Goal: Communication & Community: Share content

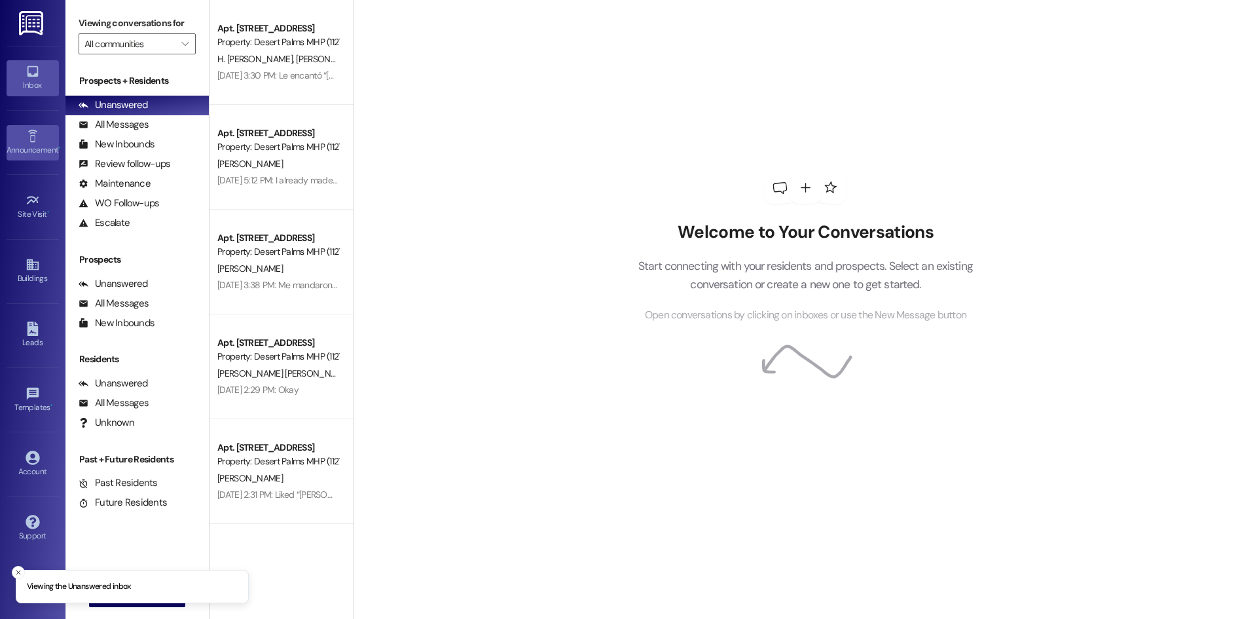
click at [29, 144] on div "Announcement •" at bounding box center [32, 149] width 65 height 13
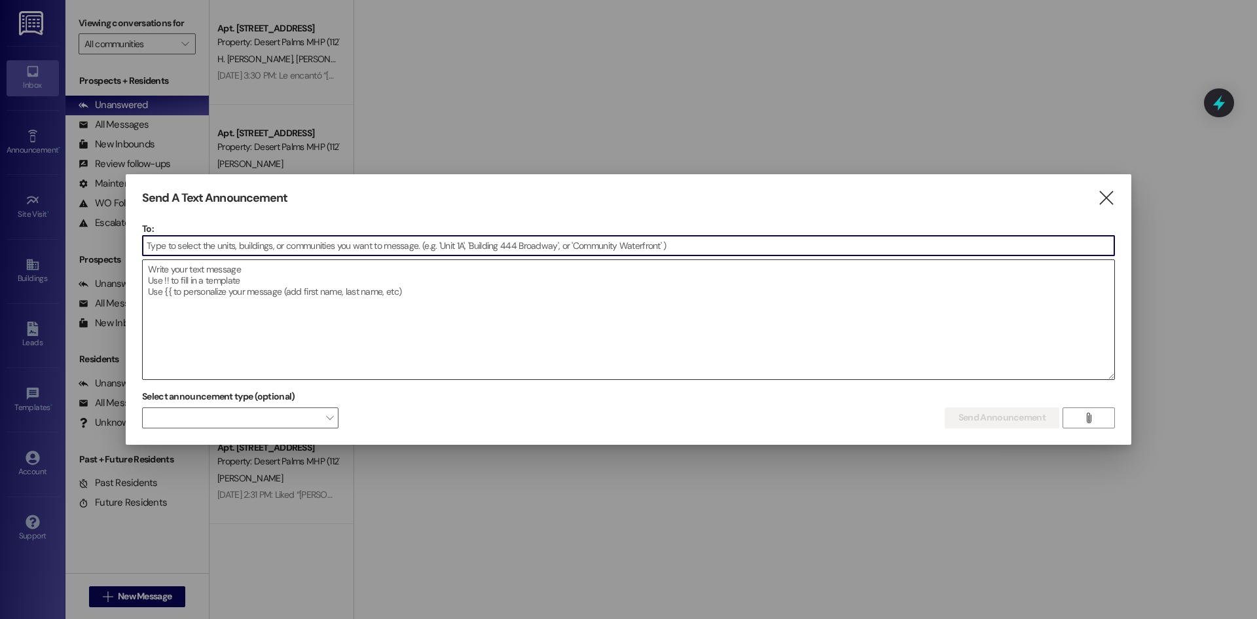
click at [284, 265] on textarea at bounding box center [629, 319] width 972 height 119
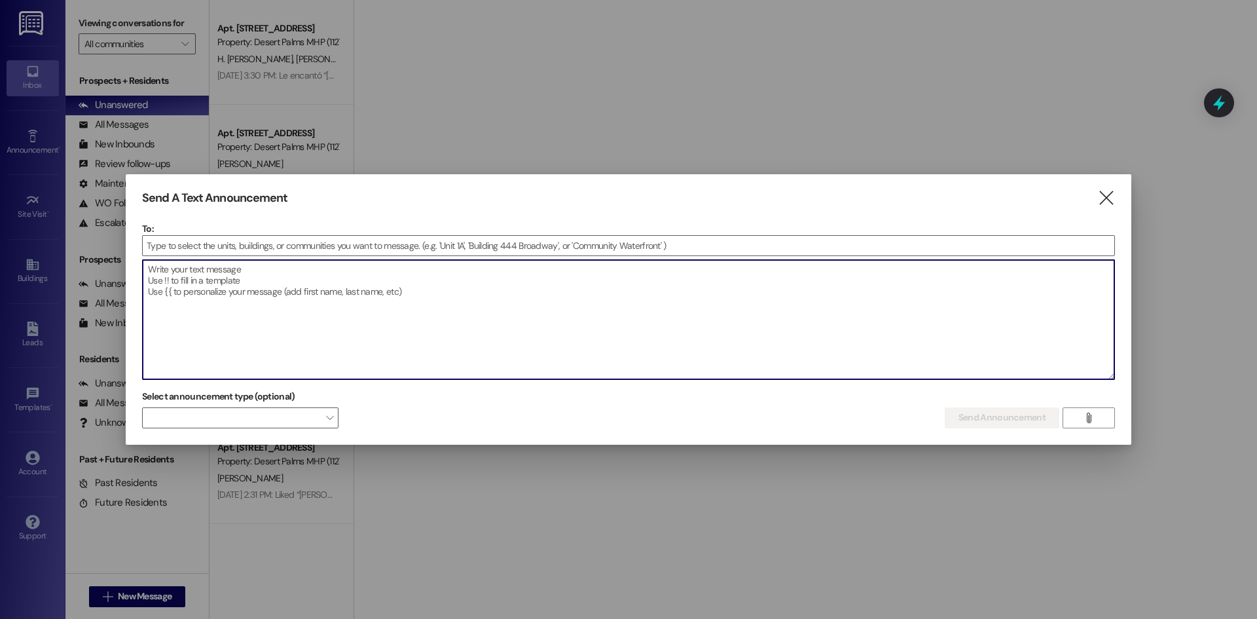
paste textarea "Attention Residents: There is a water leak at Residence 1-221. Water service wi…"
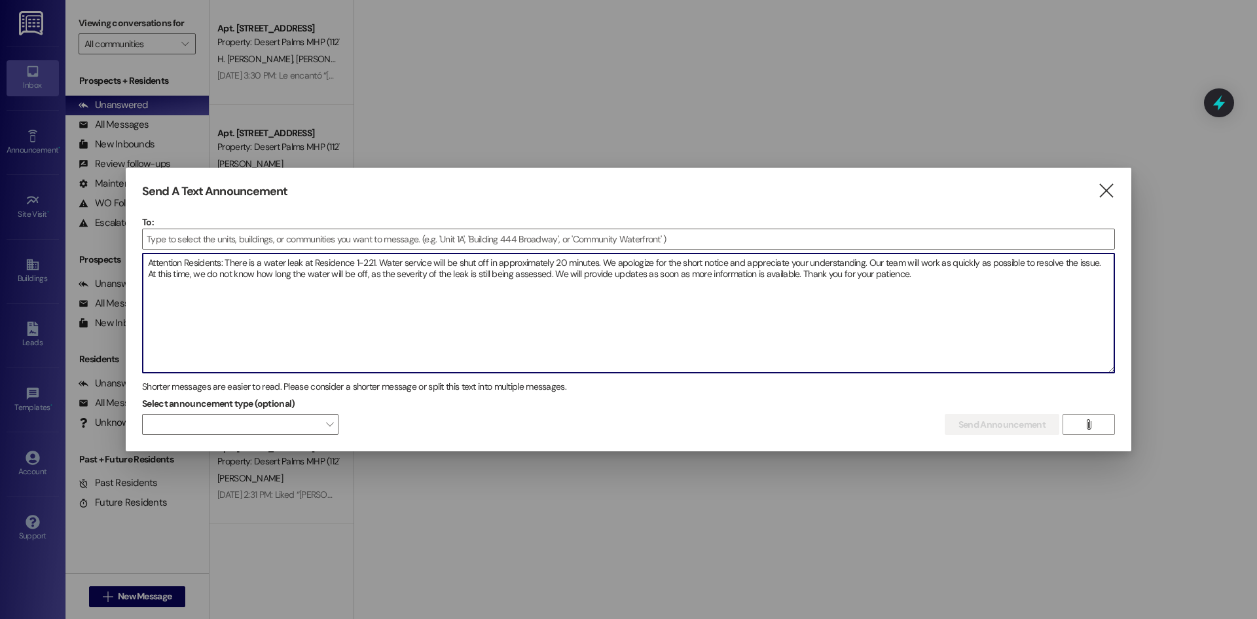
click at [950, 275] on textarea "Attention Residents: There is a water leak at Residence 1-221. Water service wi…" at bounding box center [629, 312] width 972 height 119
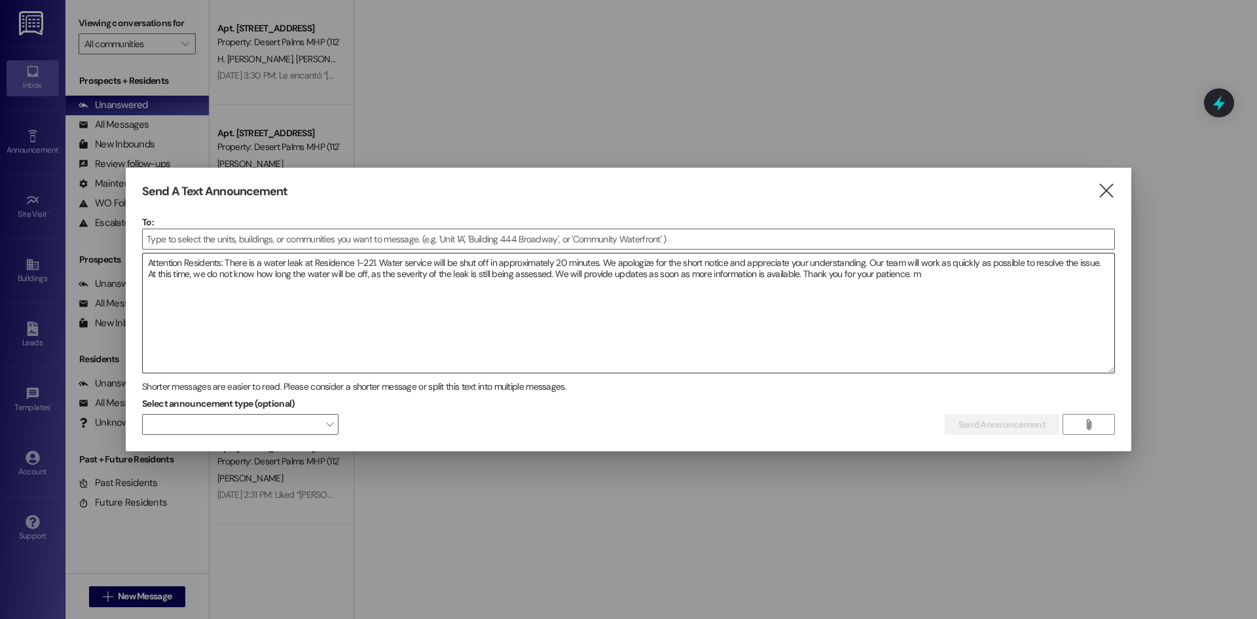
click at [965, 288] on textarea "Attention Residents: There is a water leak at Residence 1-221. Water service wi…" at bounding box center [629, 312] width 972 height 119
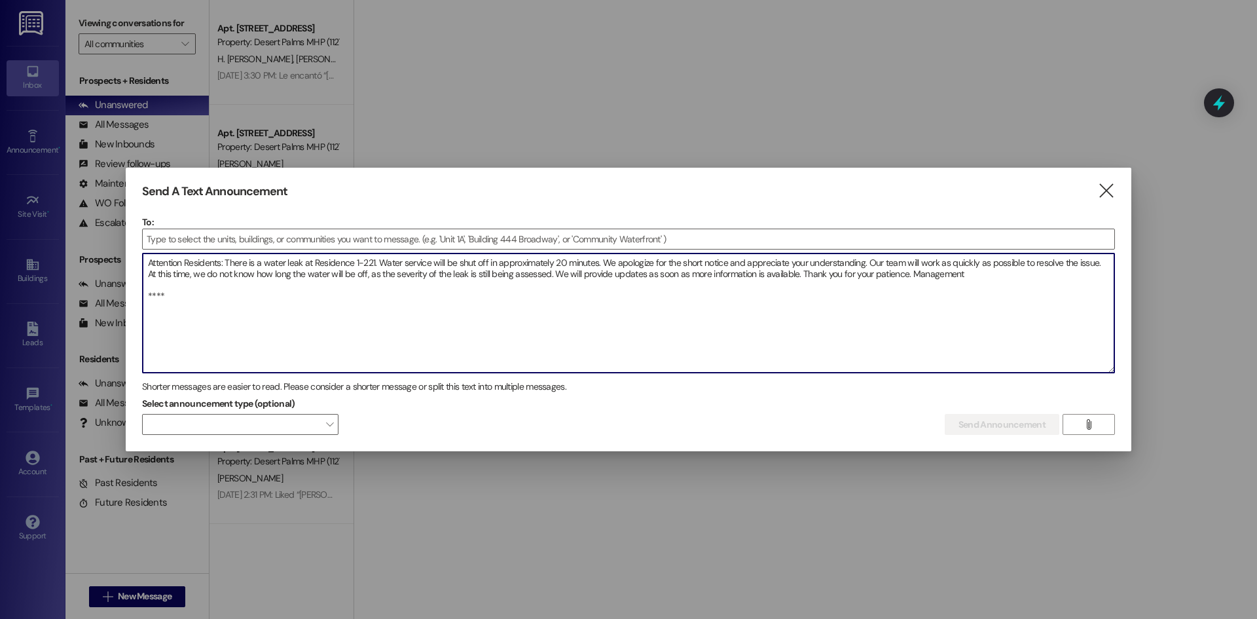
paste textarea "Atención Residentes: Hay una fuga de agua en la Residencia 1-221. El suministro…"
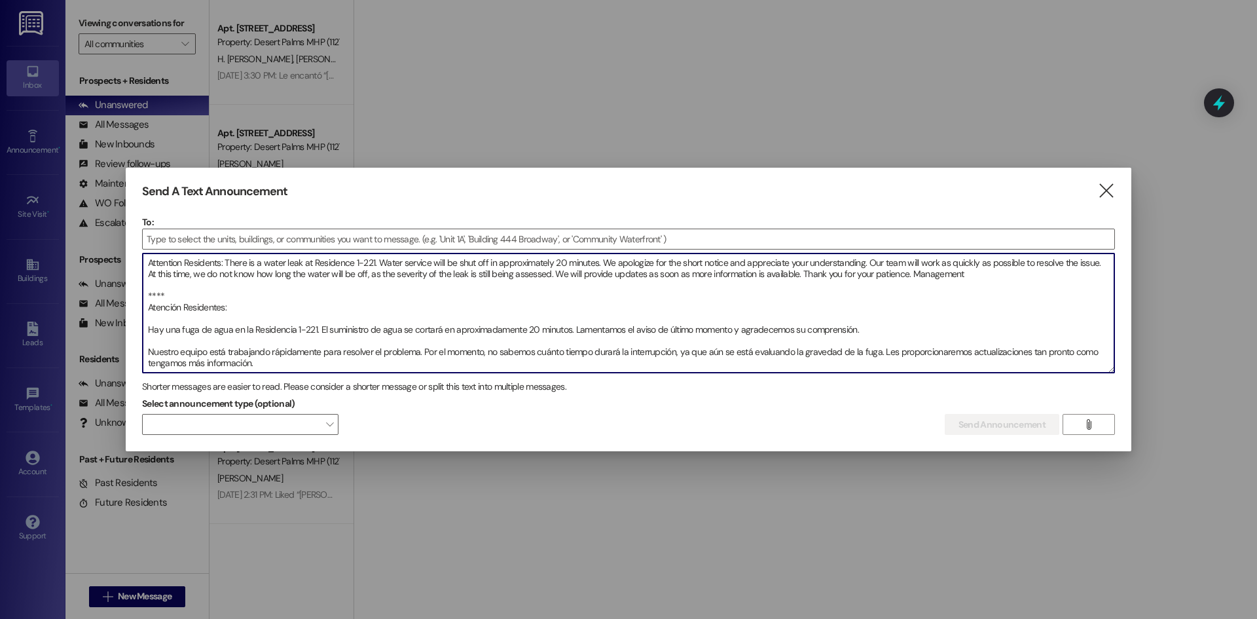
scroll to position [18, 0]
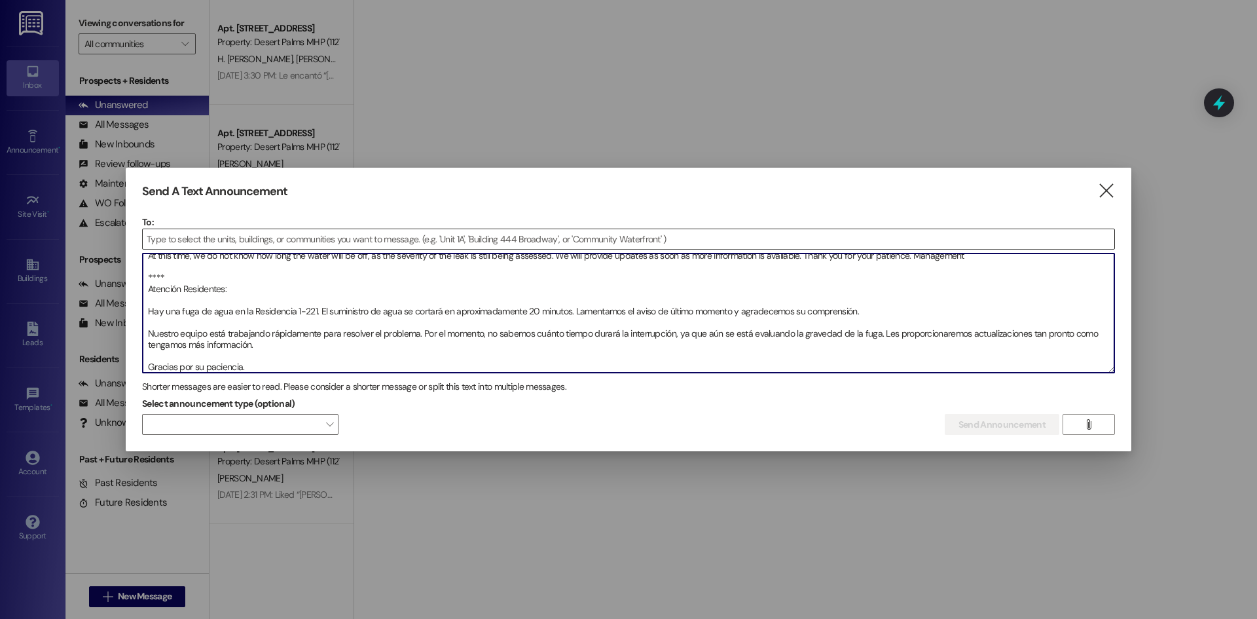
type textarea "Attention Residents: There is a water leak at Residence 1-221. Water service wi…"
click at [729, 247] on input at bounding box center [629, 239] width 972 height 20
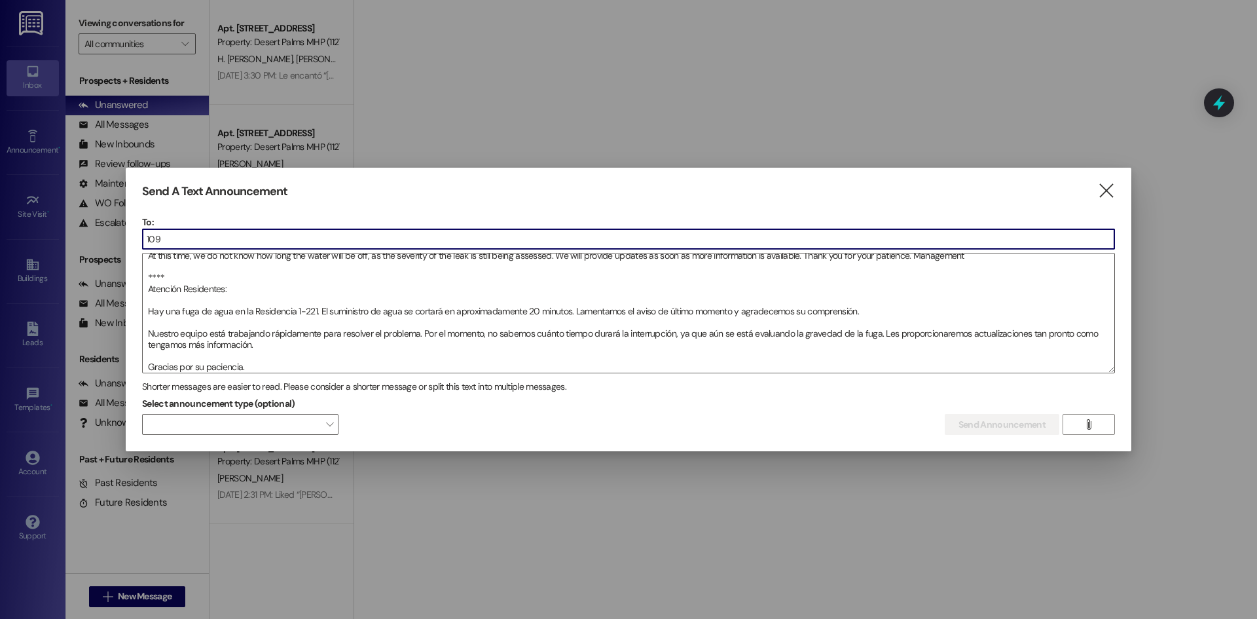
type input "1097"
type input "d"
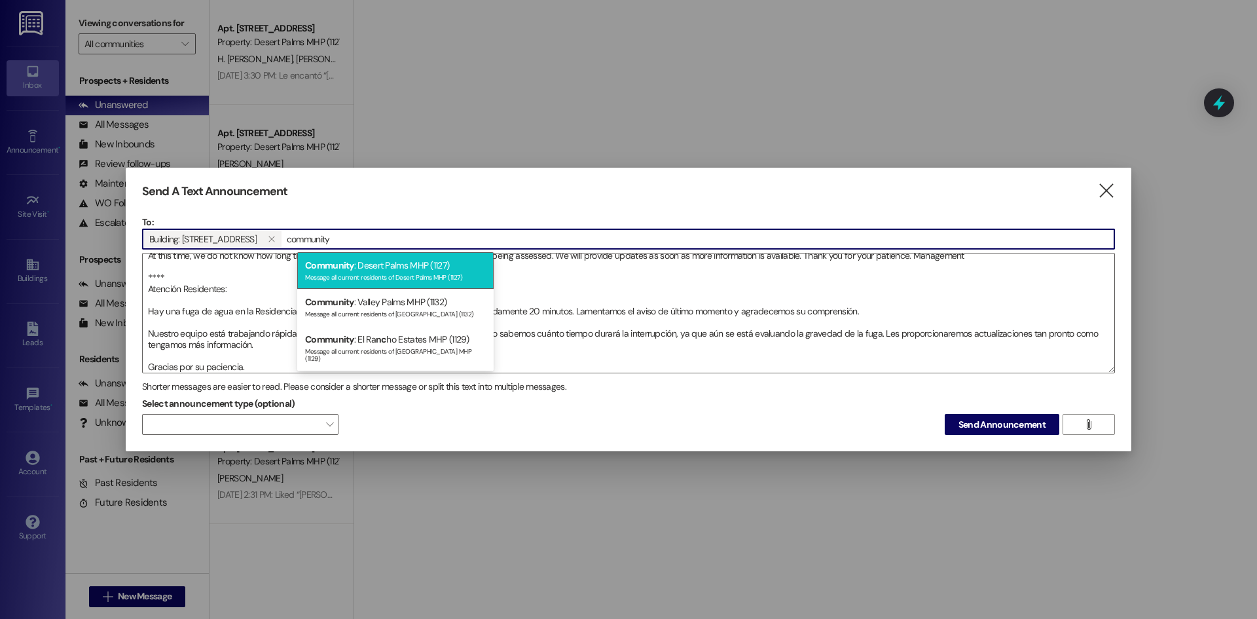
type input "community"
click at [426, 256] on div "Community : Desert Palms MHP (1127) Message all current residents of Desert Pal…" at bounding box center [395, 270] width 196 height 37
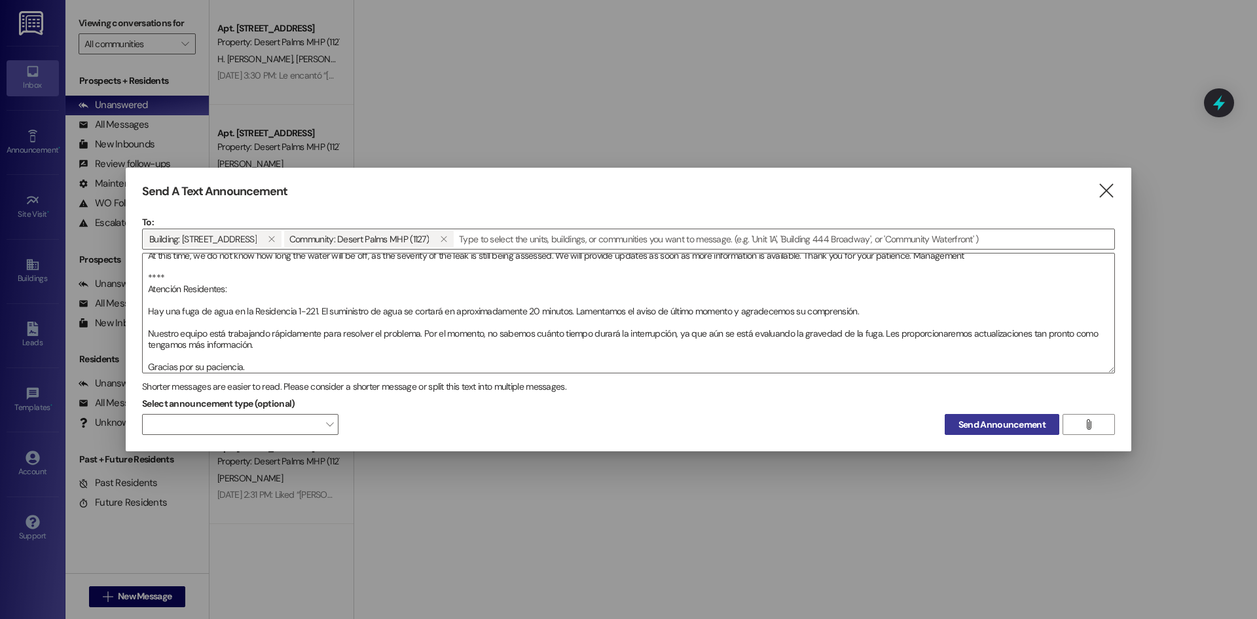
click at [983, 429] on span "Send Announcement" at bounding box center [1002, 425] width 87 height 14
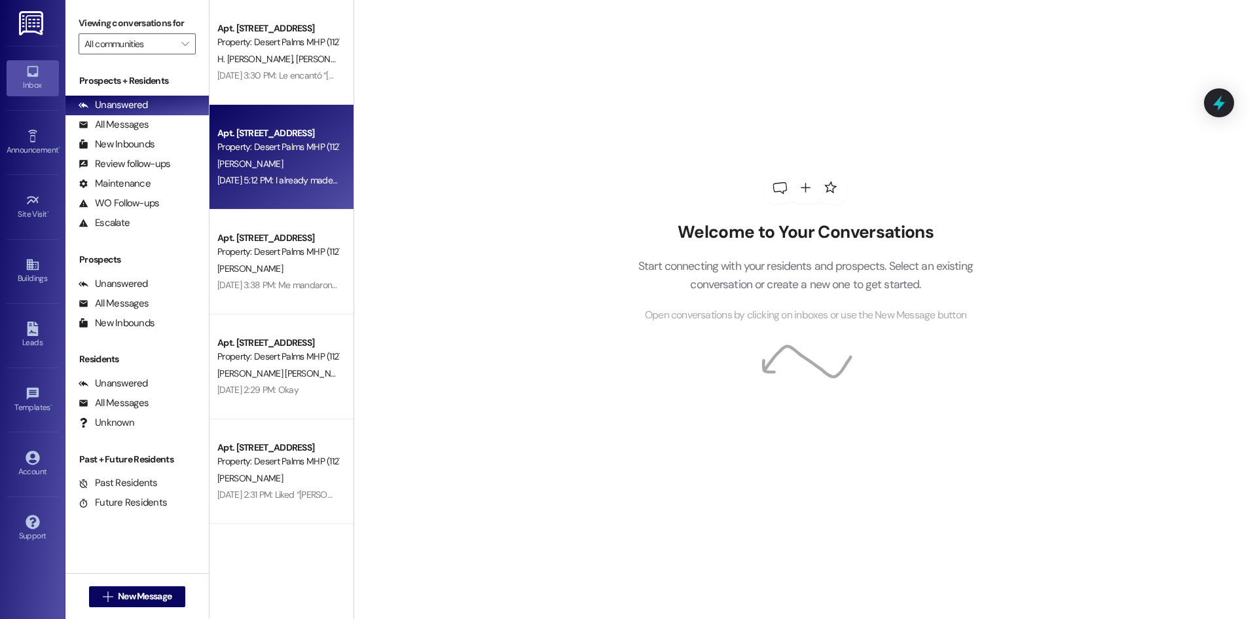
click at [299, 109] on div "Apt. [STREET_ADDRESS] Property: Desert Palms MHP (1127) [PERSON_NAME] [DATE] 5:…" at bounding box center [282, 157] width 144 height 105
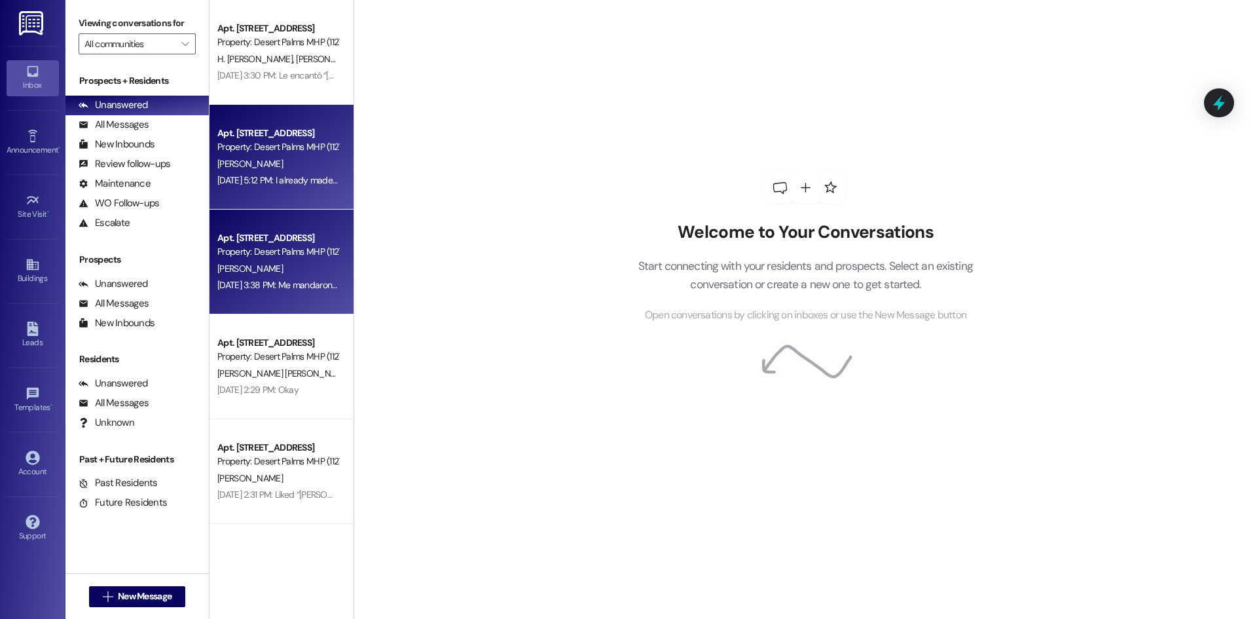
click at [269, 227] on div "Apt. [STREET_ADDRESS] Property: Desert Palms MHP (1127) [PERSON_NAME] [DATE] 3:…" at bounding box center [282, 262] width 144 height 105
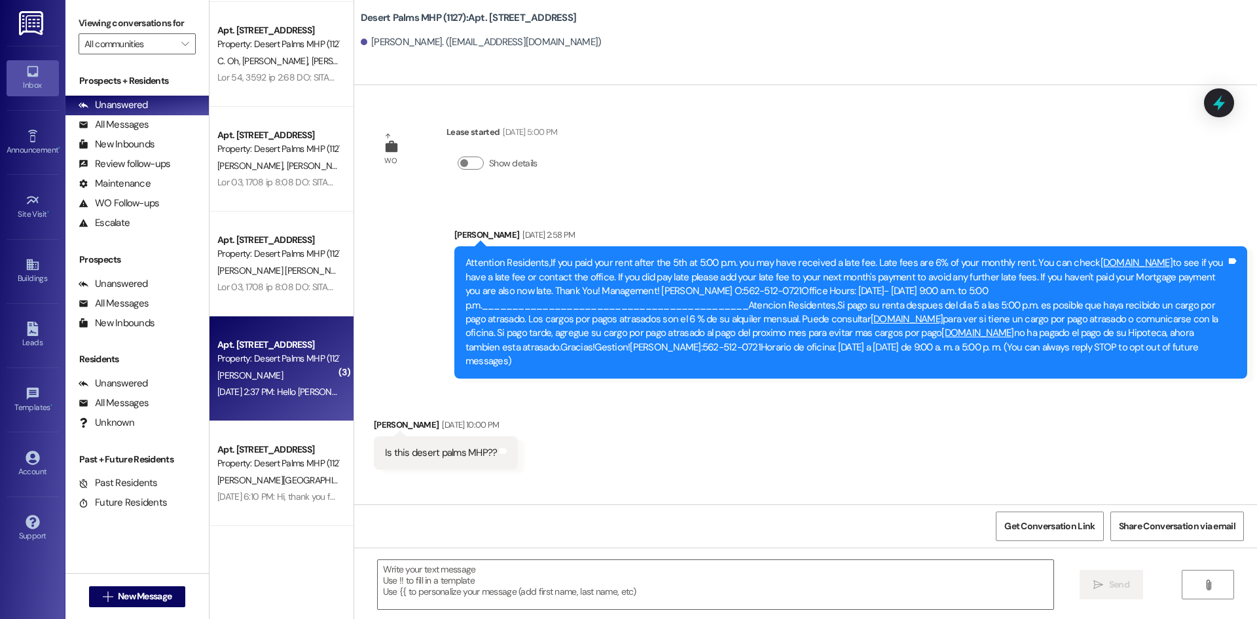
scroll to position [48060, 0]
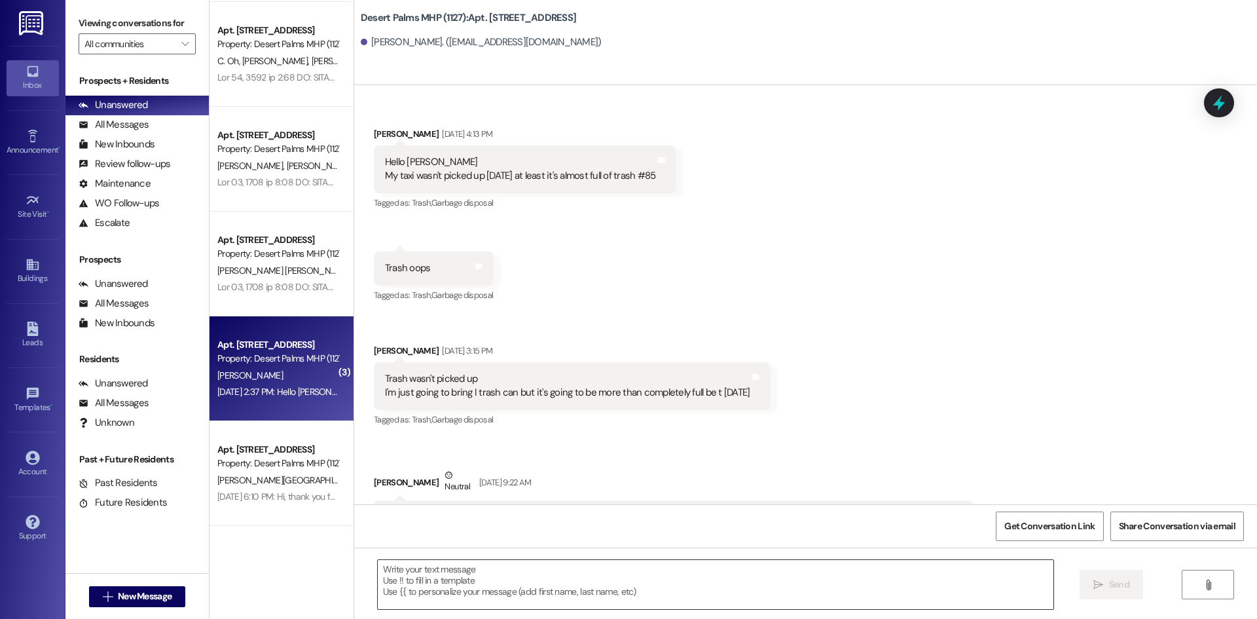
click at [438, 573] on textarea at bounding box center [716, 584] width 676 height 49
